Goal: Transaction & Acquisition: Subscribe to service/newsletter

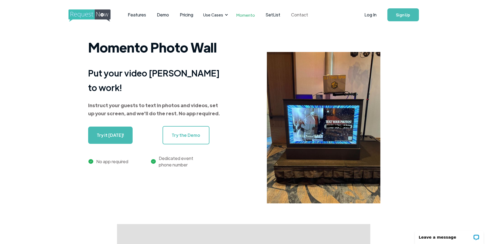
click at [295, 16] on link "Contact" at bounding box center [300, 14] width 28 height 17
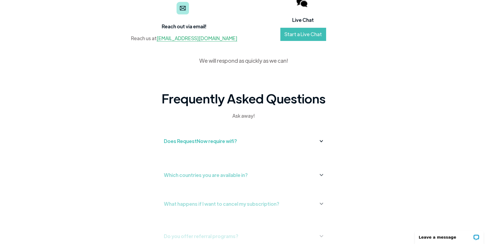
scroll to position [81, 0]
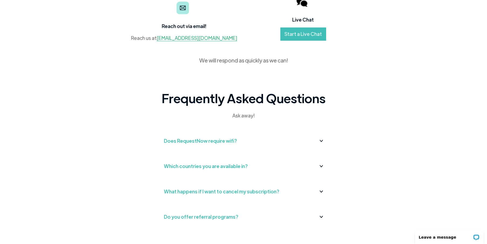
click at [322, 142] on div "Does RequestNow require wifi?" at bounding box center [244, 141] width 160 height 9
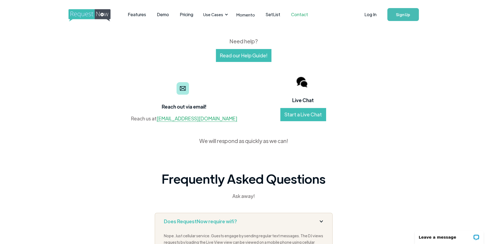
scroll to position [0, 0]
click at [134, 14] on link "Features" at bounding box center [136, 14] width 29 height 17
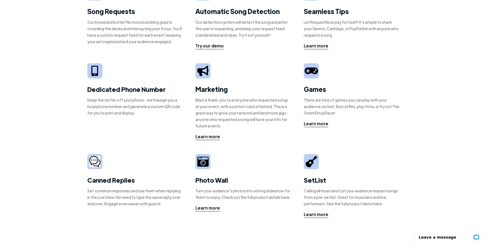
scroll to position [54, 0]
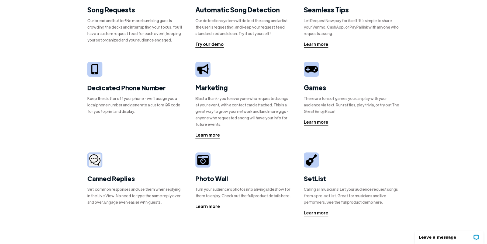
click at [205, 207] on div "Learn more" at bounding box center [207, 206] width 25 height 6
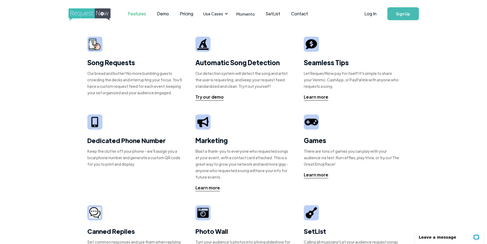
scroll to position [0, 0]
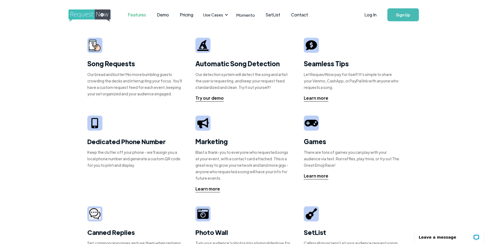
click at [406, 17] on link "Sign Up" at bounding box center [403, 14] width 32 height 13
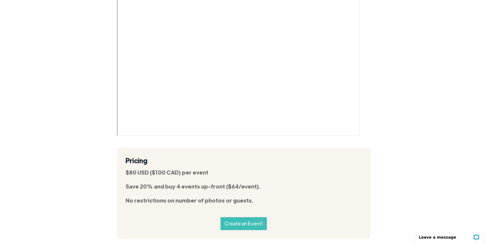
scroll to position [1726, 0]
